Goal: Information Seeking & Learning: Learn about a topic

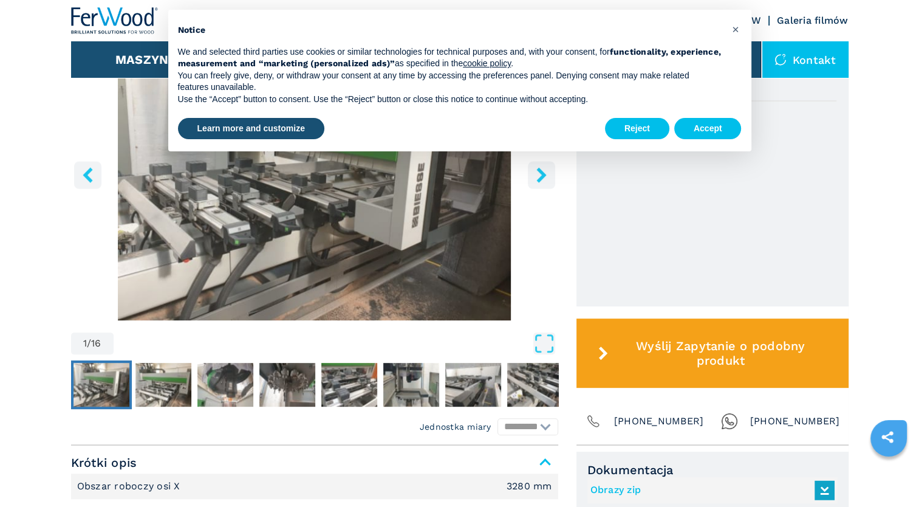
scroll to position [243, 0]
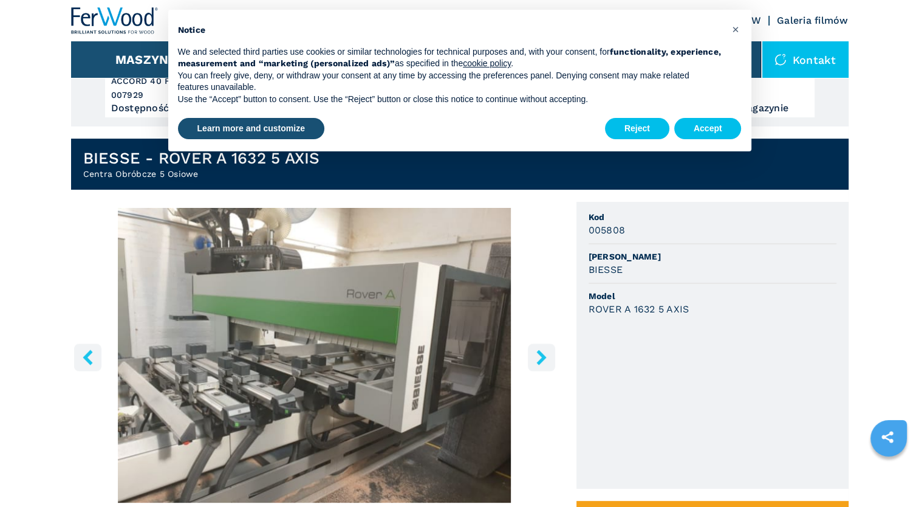
click at [544, 371] on button "right-button" at bounding box center [541, 356] width 27 height 27
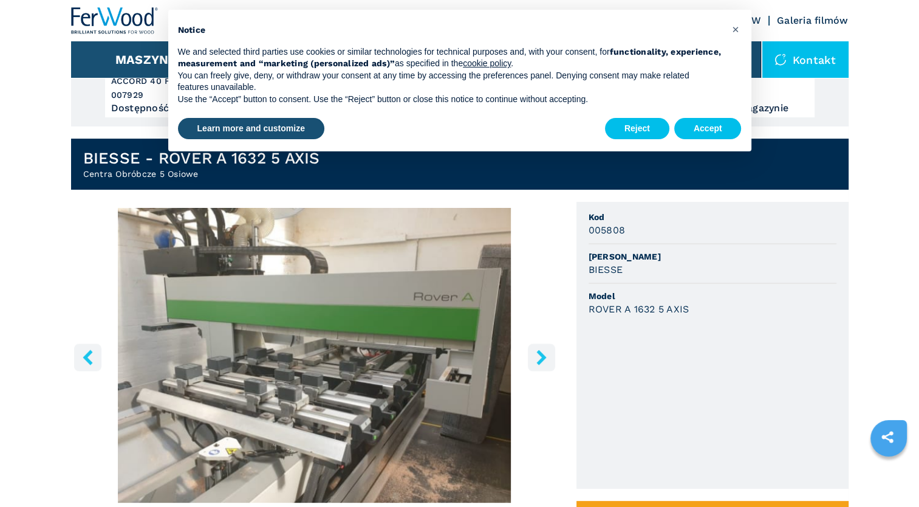
click at [544, 371] on button "right-button" at bounding box center [541, 356] width 27 height 27
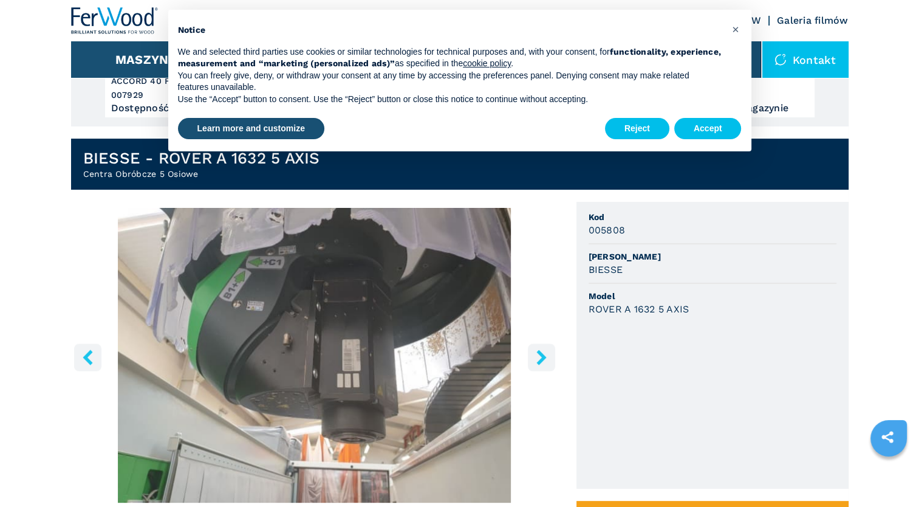
click at [543, 371] on button "right-button" at bounding box center [541, 356] width 27 height 27
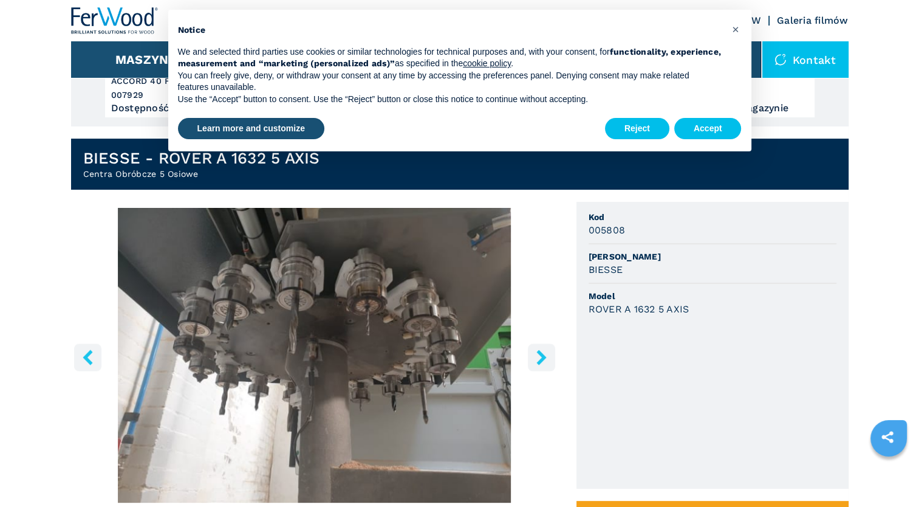
click at [543, 371] on button "right-button" at bounding box center [541, 356] width 27 height 27
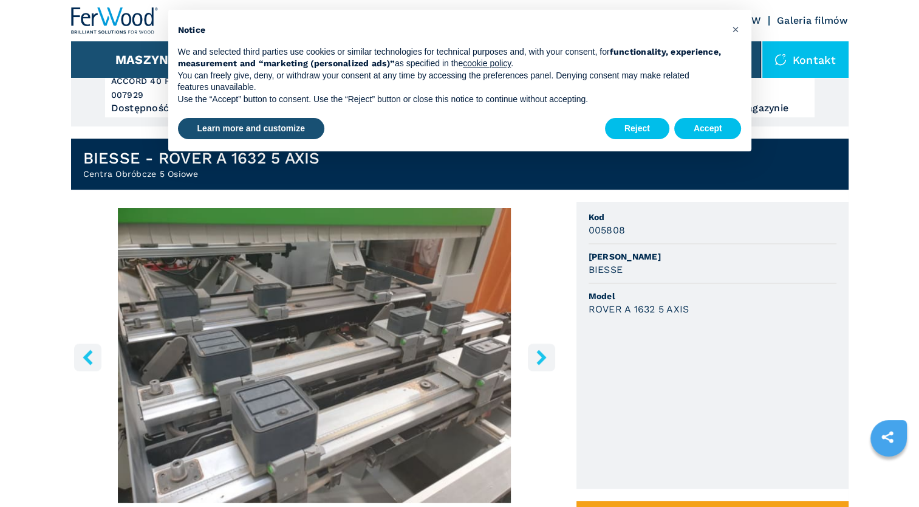
click at [543, 371] on button "right-button" at bounding box center [541, 356] width 27 height 27
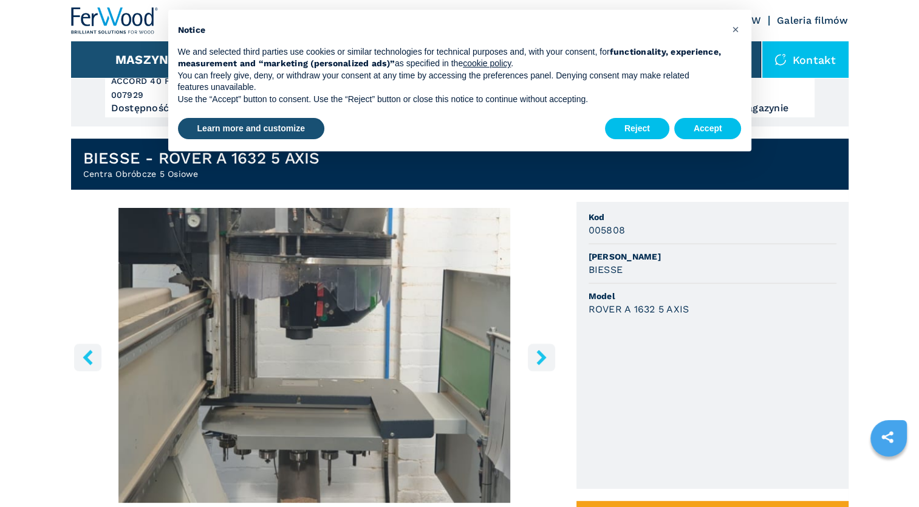
click at [543, 371] on button "right-button" at bounding box center [541, 356] width 27 height 27
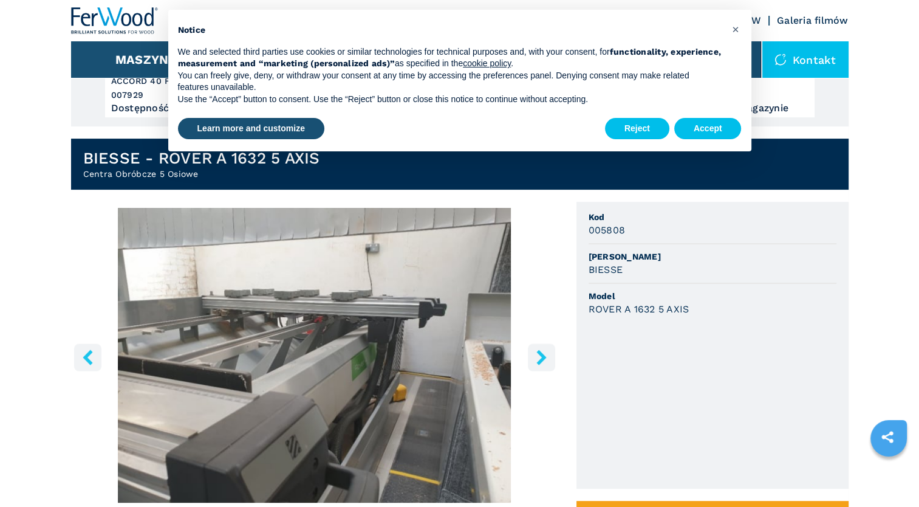
click at [543, 371] on button "right-button" at bounding box center [541, 356] width 27 height 27
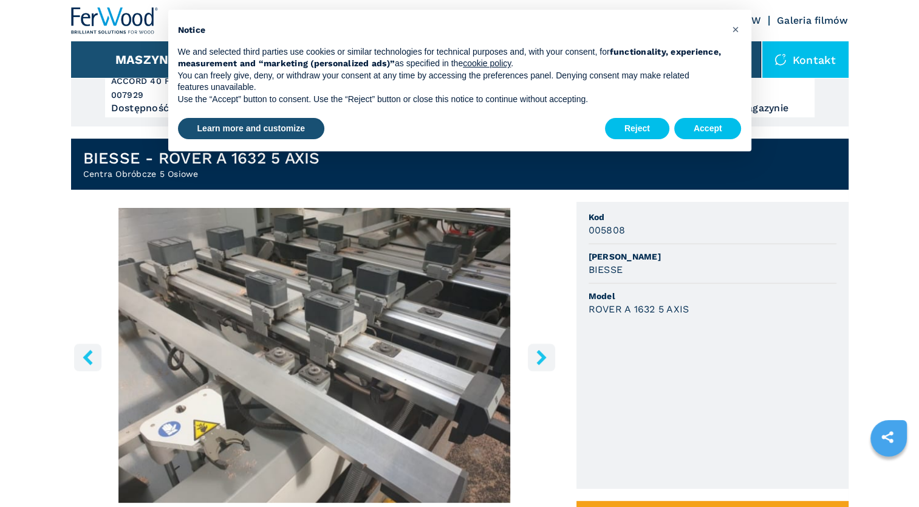
click at [543, 371] on button "right-button" at bounding box center [541, 356] width 27 height 27
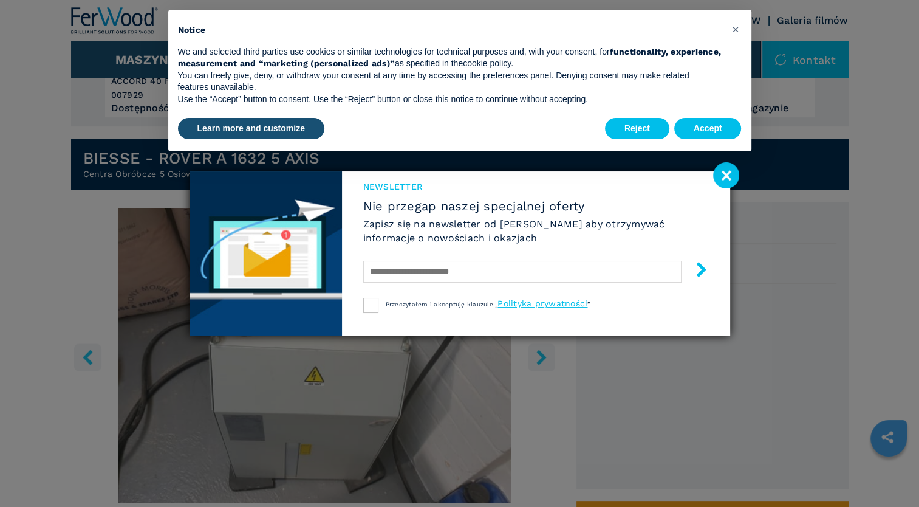
click at [543, 372] on div "Newsletter Nie przegap naszej specjalnej oferty Zapisz się na newsletter od [PE…" at bounding box center [459, 253] width 919 height 507
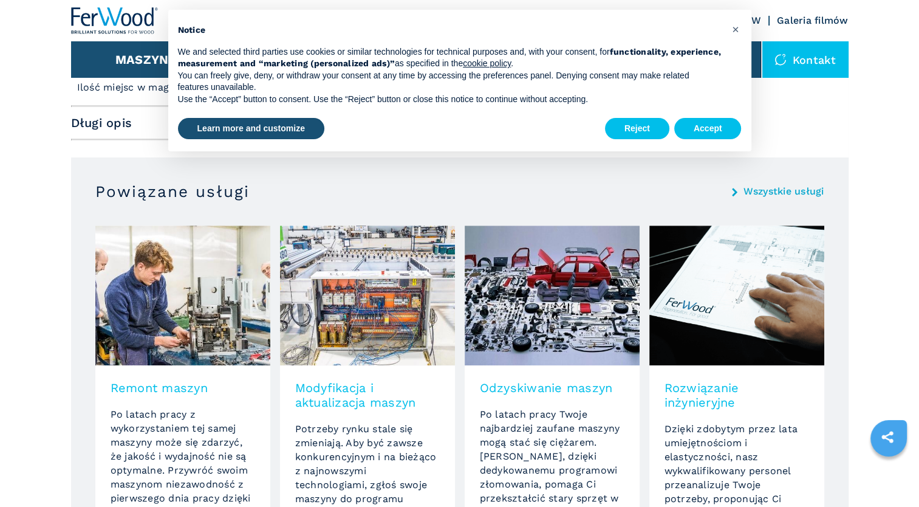
scroll to position [1215, 0]
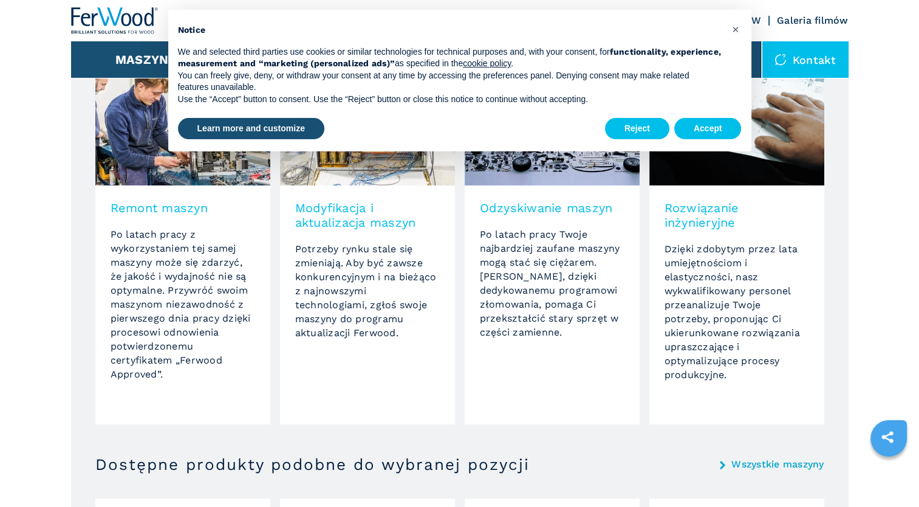
scroll to position [911, 0]
